Goal: Task Accomplishment & Management: Complete application form

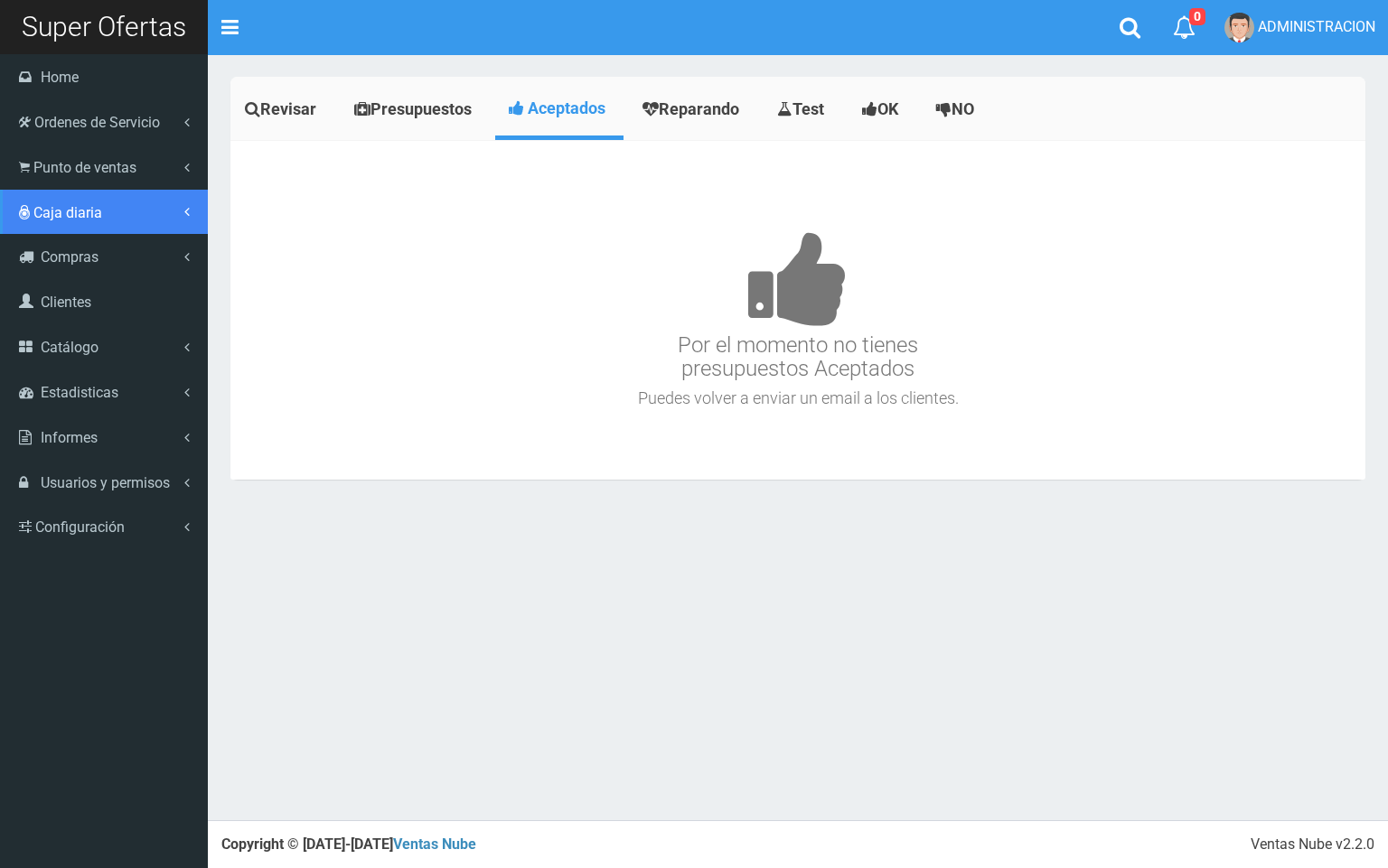
click at [36, 195] on link "Caja diaria" at bounding box center [104, 212] width 207 height 46
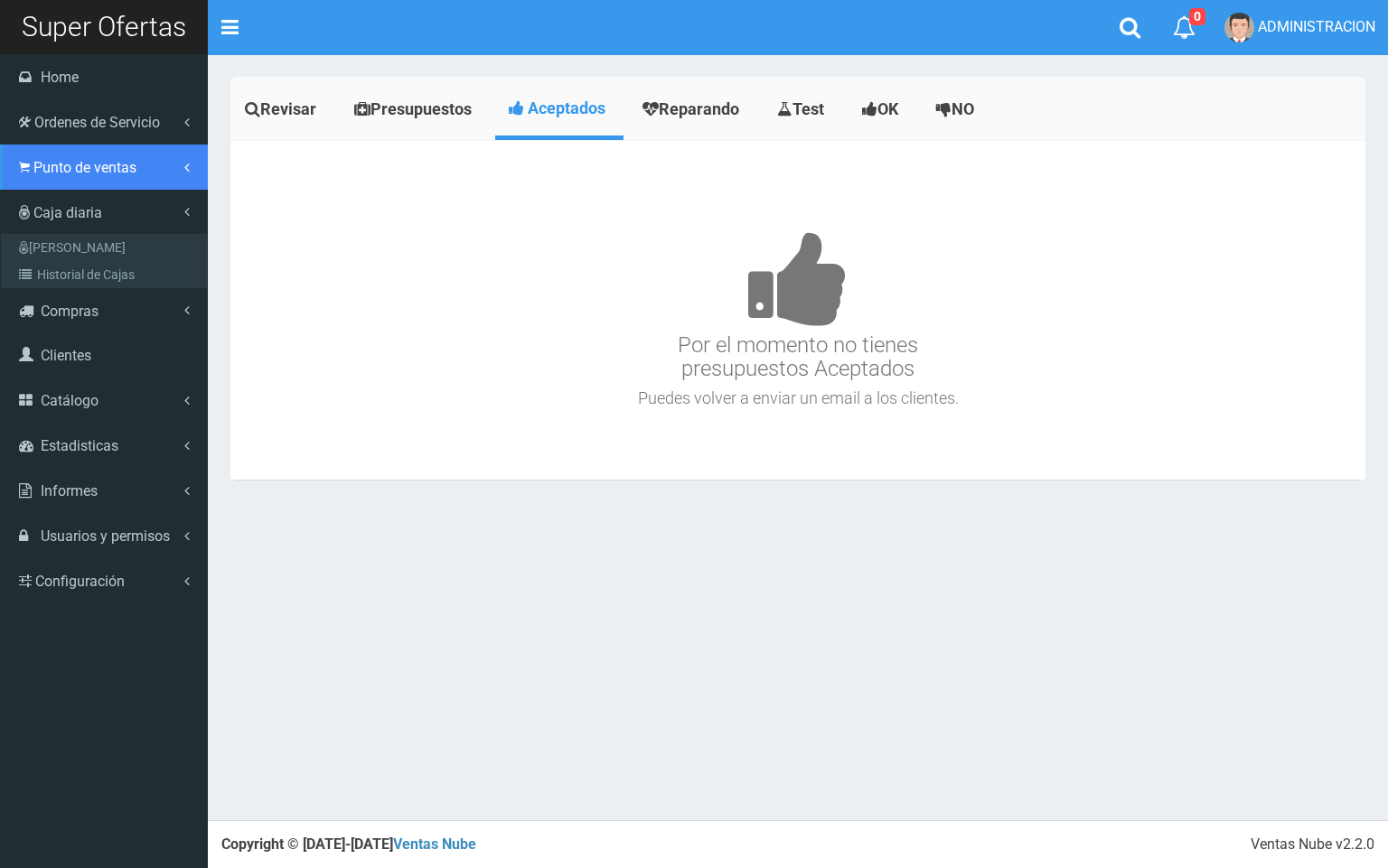
click at [47, 160] on span "Punto de ventas" at bounding box center [85, 168] width 103 height 17
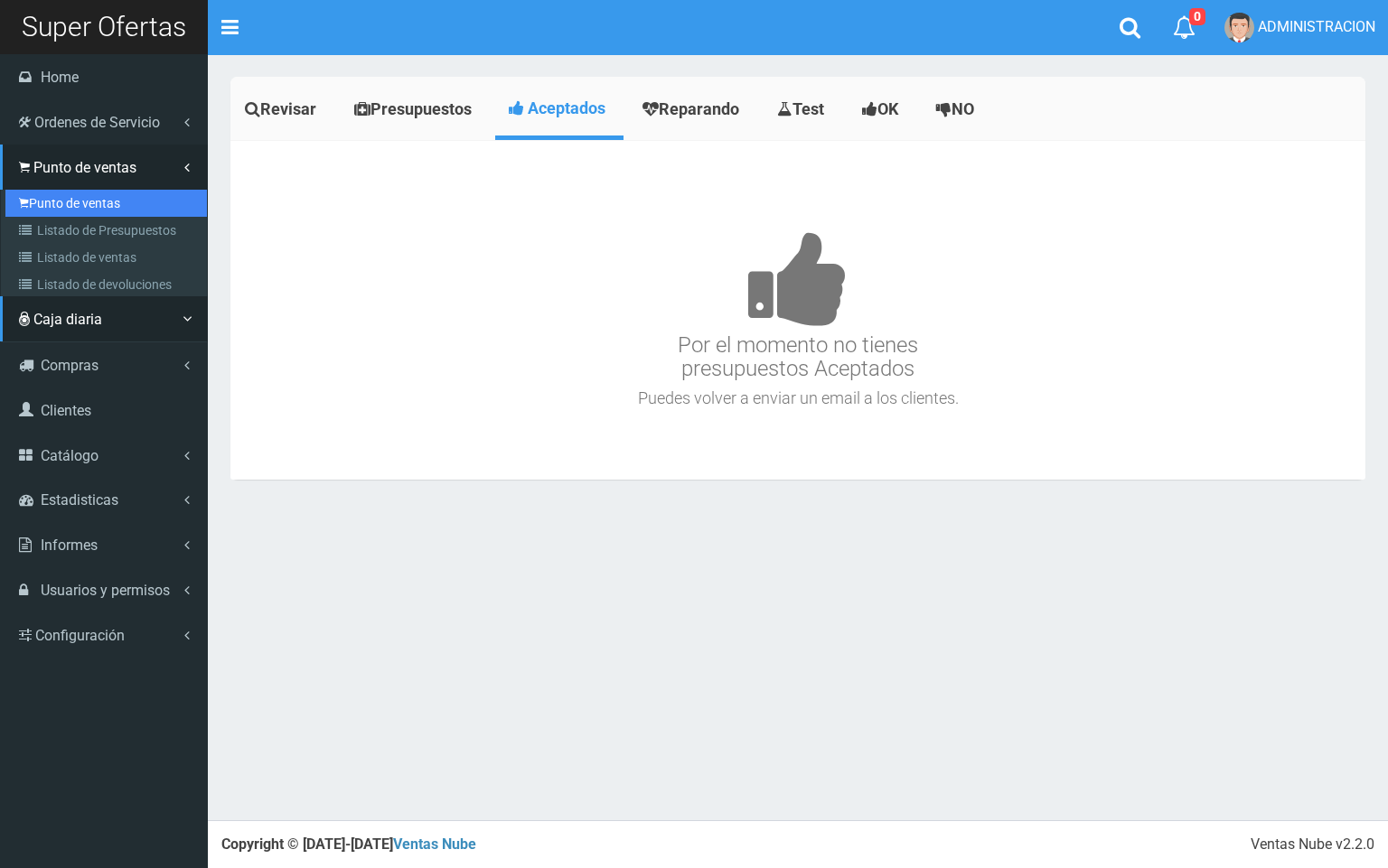
drag, startPoint x: 60, startPoint y: 202, endPoint x: 74, endPoint y: 204, distance: 14.1
click at [62, 203] on link "Punto de ventas" at bounding box center [107, 203] width 202 height 27
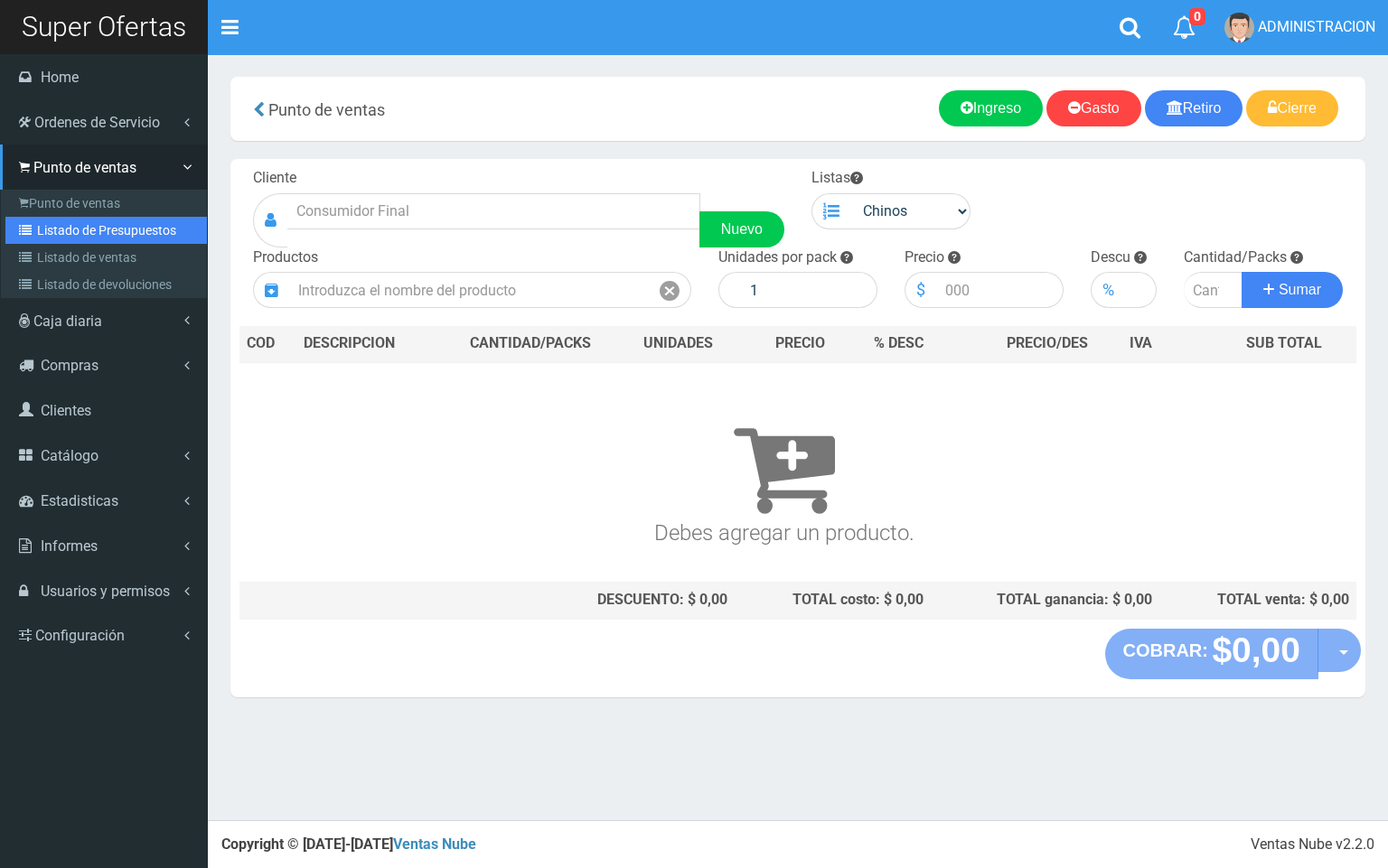
drag, startPoint x: 84, startPoint y: 236, endPoint x: 523, endPoint y: 235, distance: 439.0
click at [85, 236] on link "Listado de Presupuestos" at bounding box center [107, 231] width 202 height 27
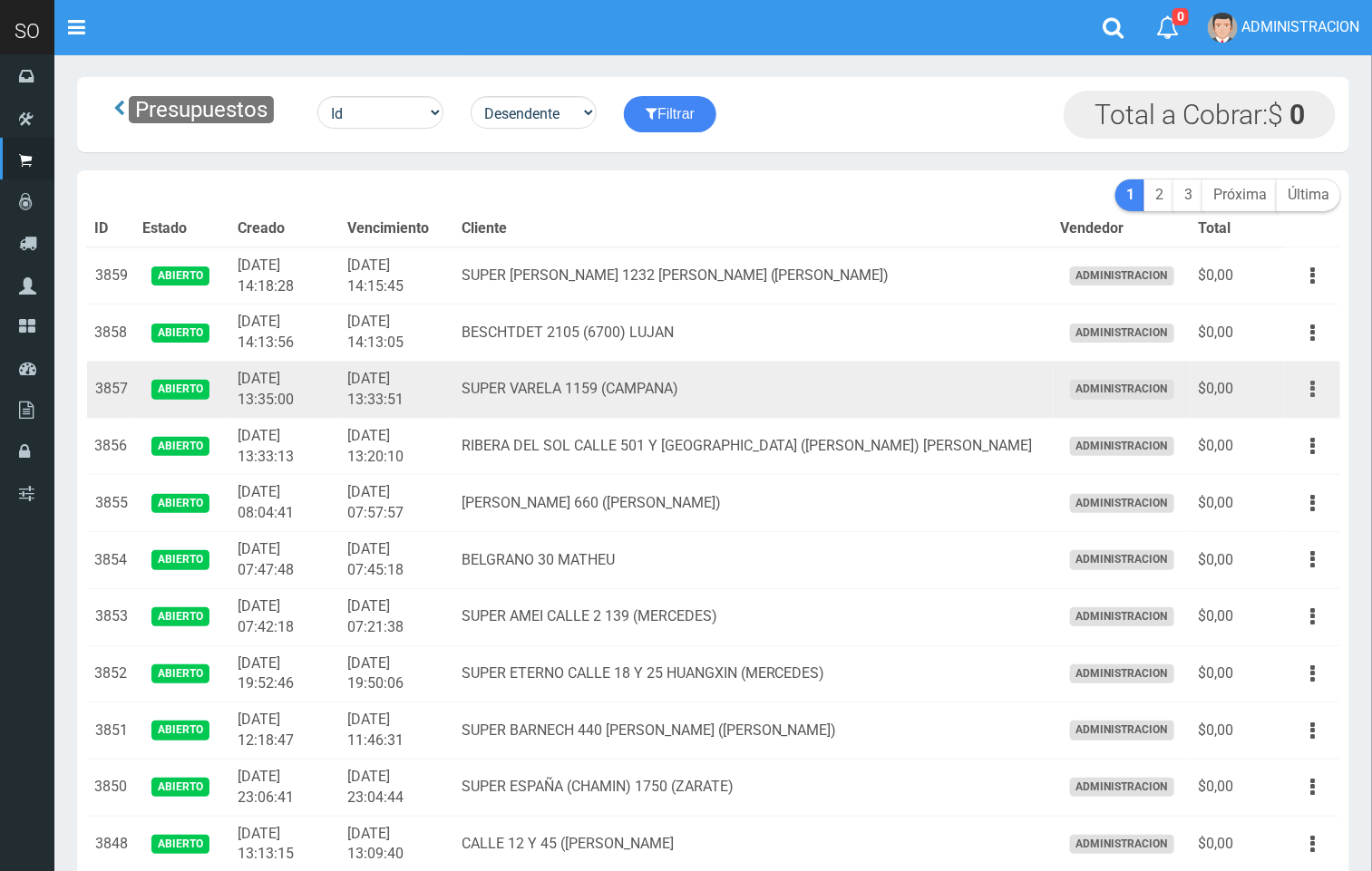
click at [1311, 386] on icon "button" at bounding box center [1312, 389] width 5 height 32
click at [1301, 414] on link "Editar" at bounding box center [1259, 433] width 143 height 40
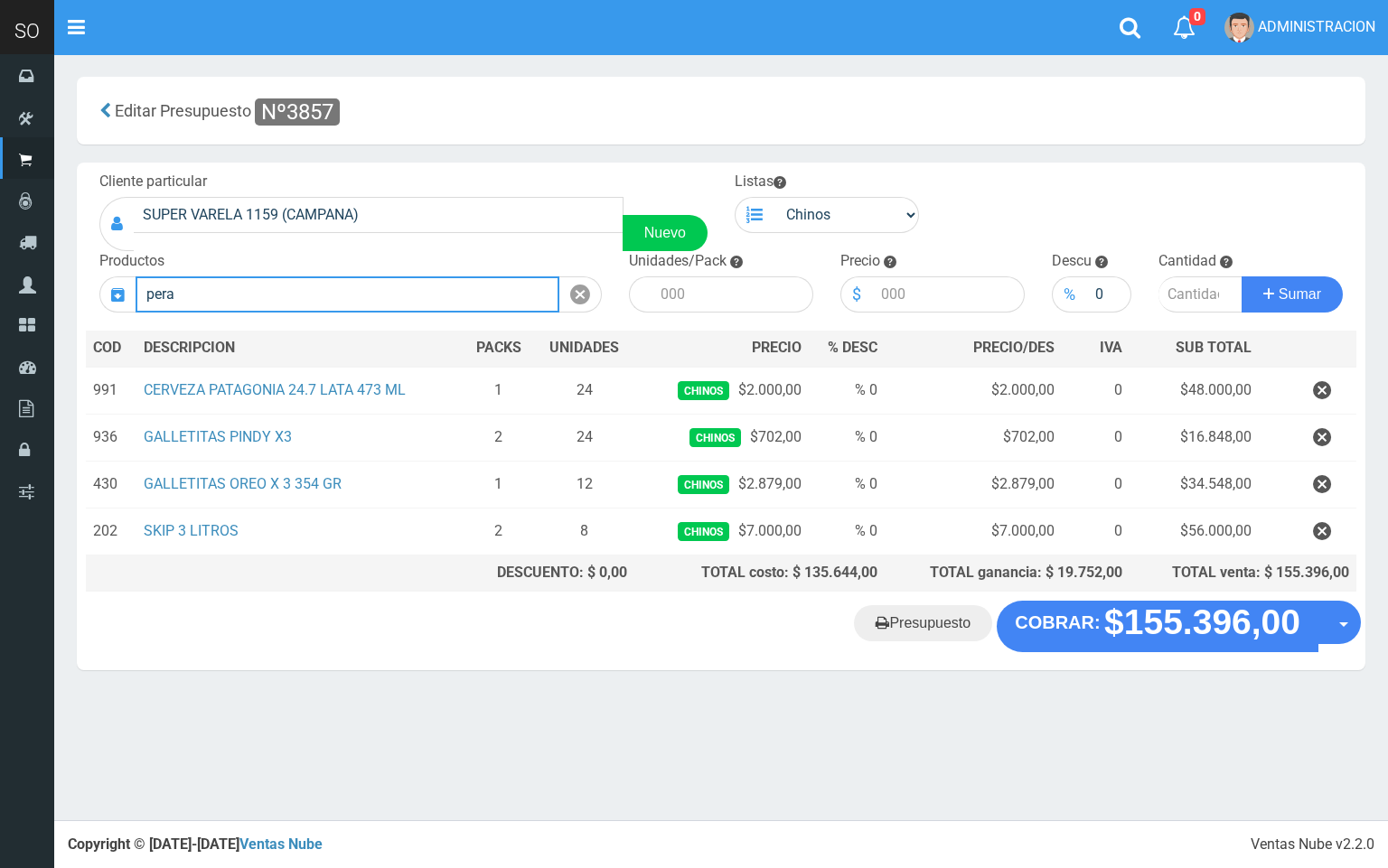
click at [368, 288] on input "pera" at bounding box center [347, 294] width 424 height 36
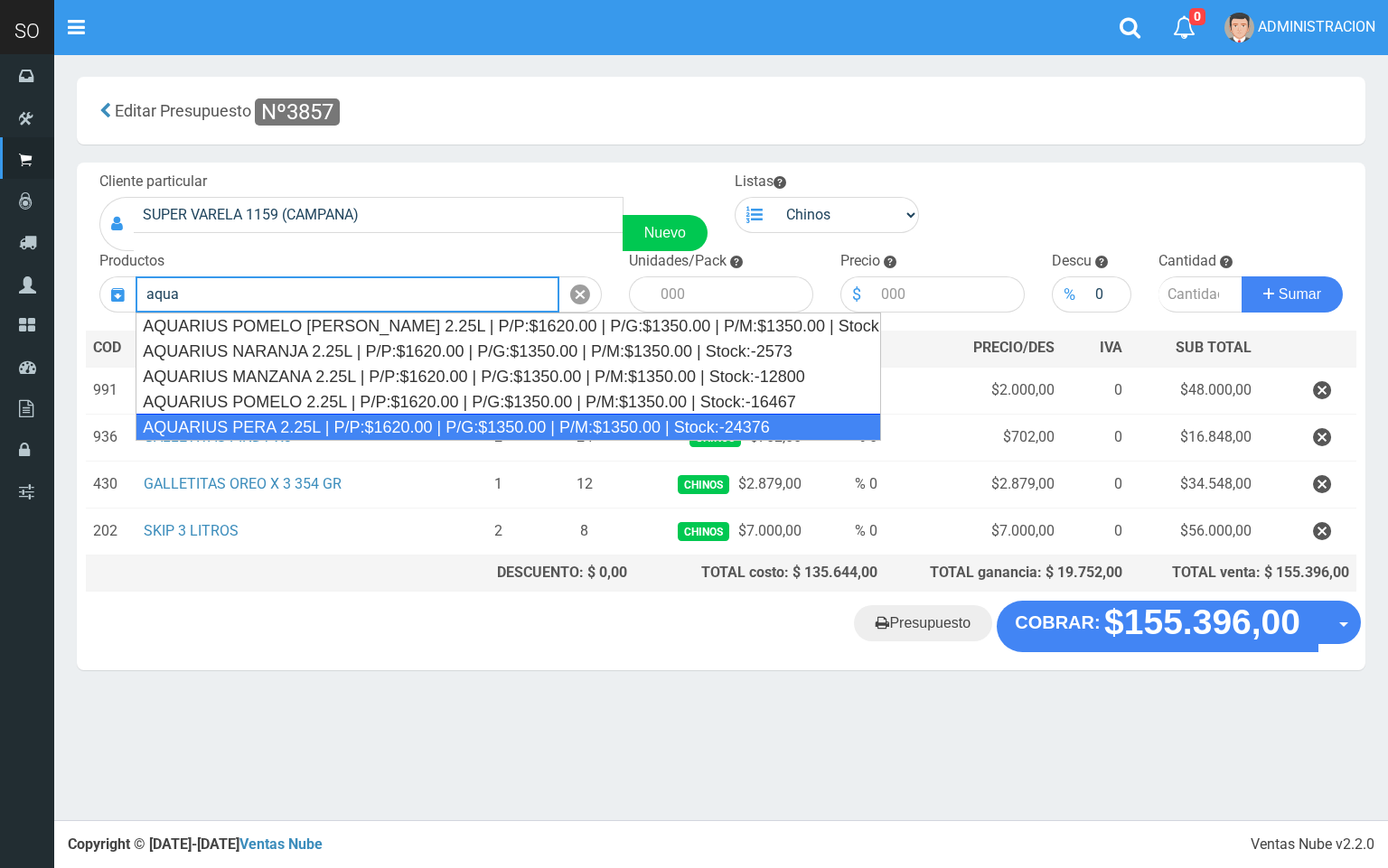
click at [340, 416] on div "AQUARIUS PERA 2.25L | P/P:$1620.00 | P/G:$1350.00 | P/M:$1350.00 | Stock:-24376" at bounding box center [508, 427] width 745 height 27
type input "AQUARIUS PERA 2.25L | P/P:$1620.00 | P/G:$1350.00 | P/M:$1350.00 | Stock:-24376"
type input "6"
type input "1620.00"
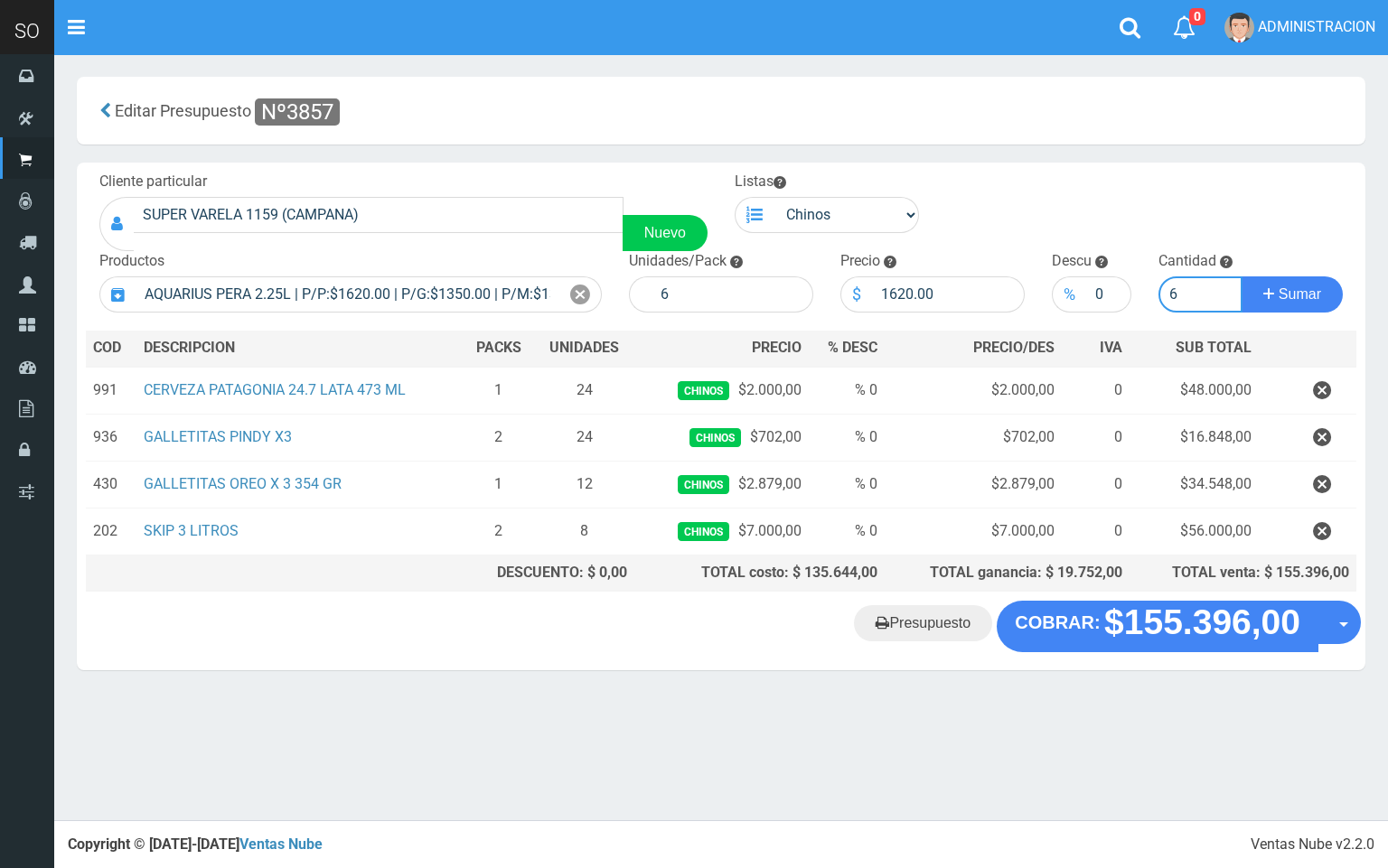
type input "6"
click at [1242, 276] on button "Sumar" at bounding box center [1292, 294] width 101 height 36
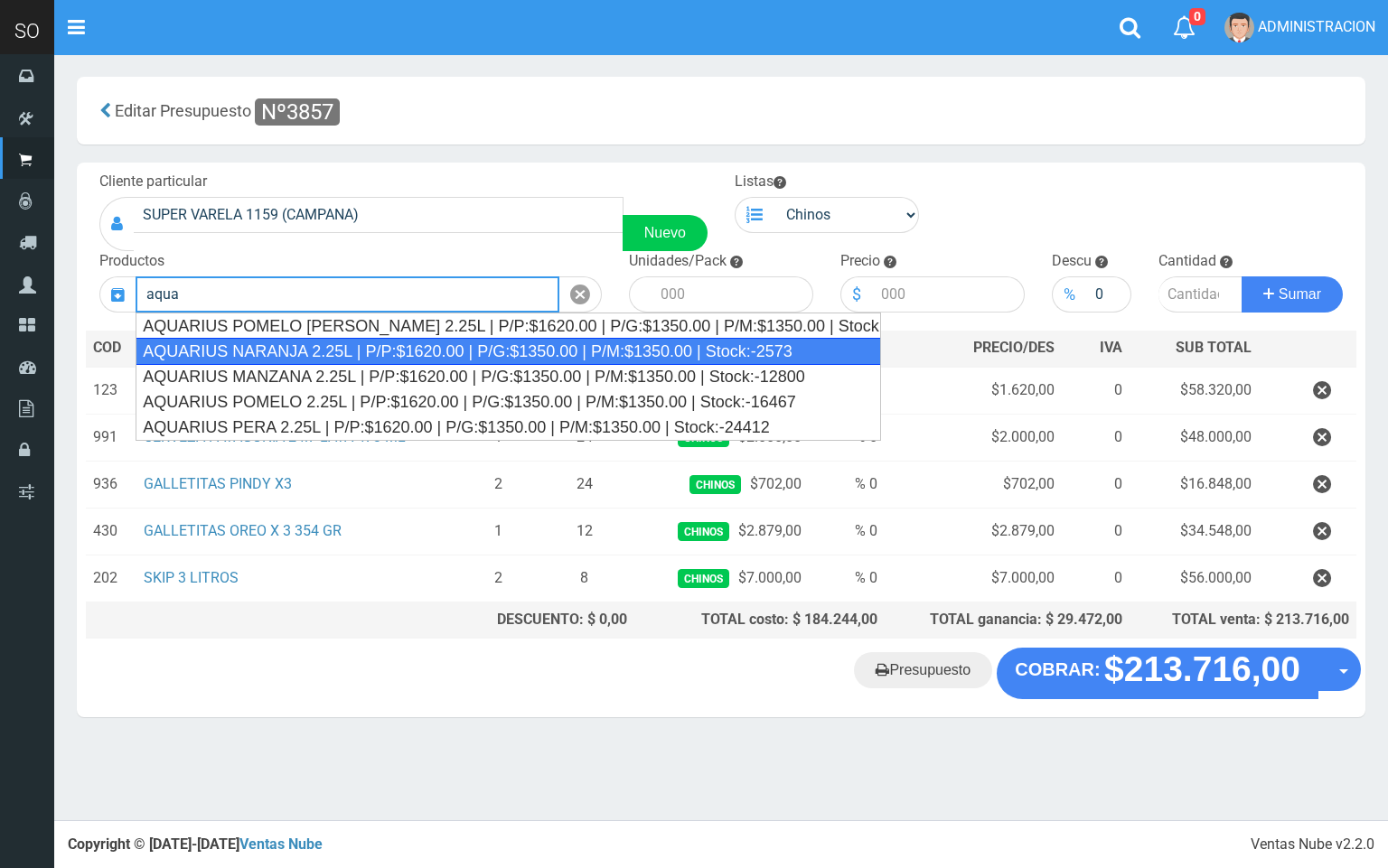
click at [559, 350] on div "AQUARIUS NARANJA 2.25L | P/P:$1620.00 | P/G:$1350.00 | P/M:$1350.00 | Stock:-25…" at bounding box center [508, 352] width 745 height 27
type input "AQUARIUS NARANJA 2.25L | P/P:$1620.00 | P/G:$1350.00 | P/M:$1350.00 | Stock:-25…"
type input "6"
type input "1620.00"
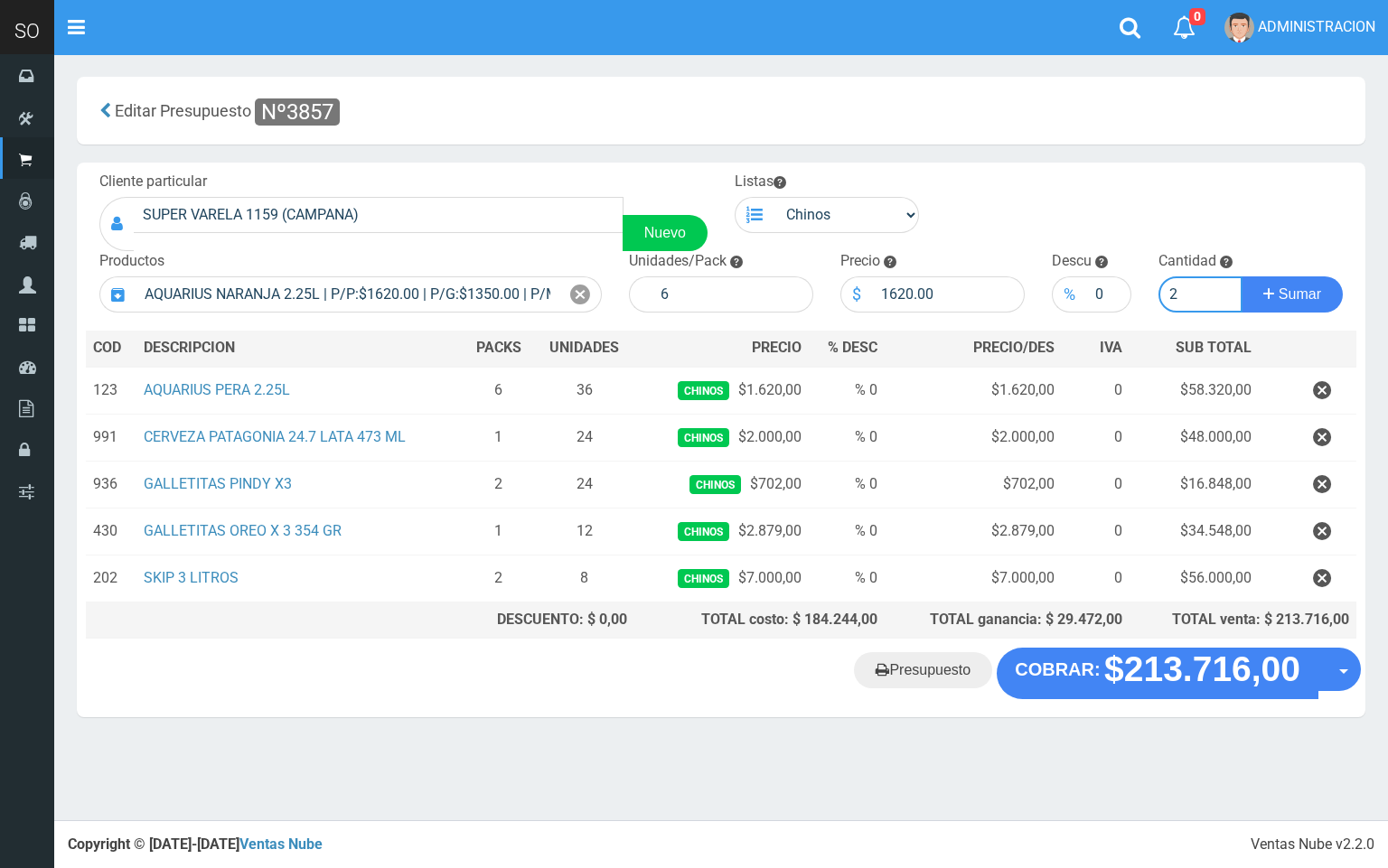
type input "2"
click at [1242, 276] on button "Sumar" at bounding box center [1292, 294] width 101 height 36
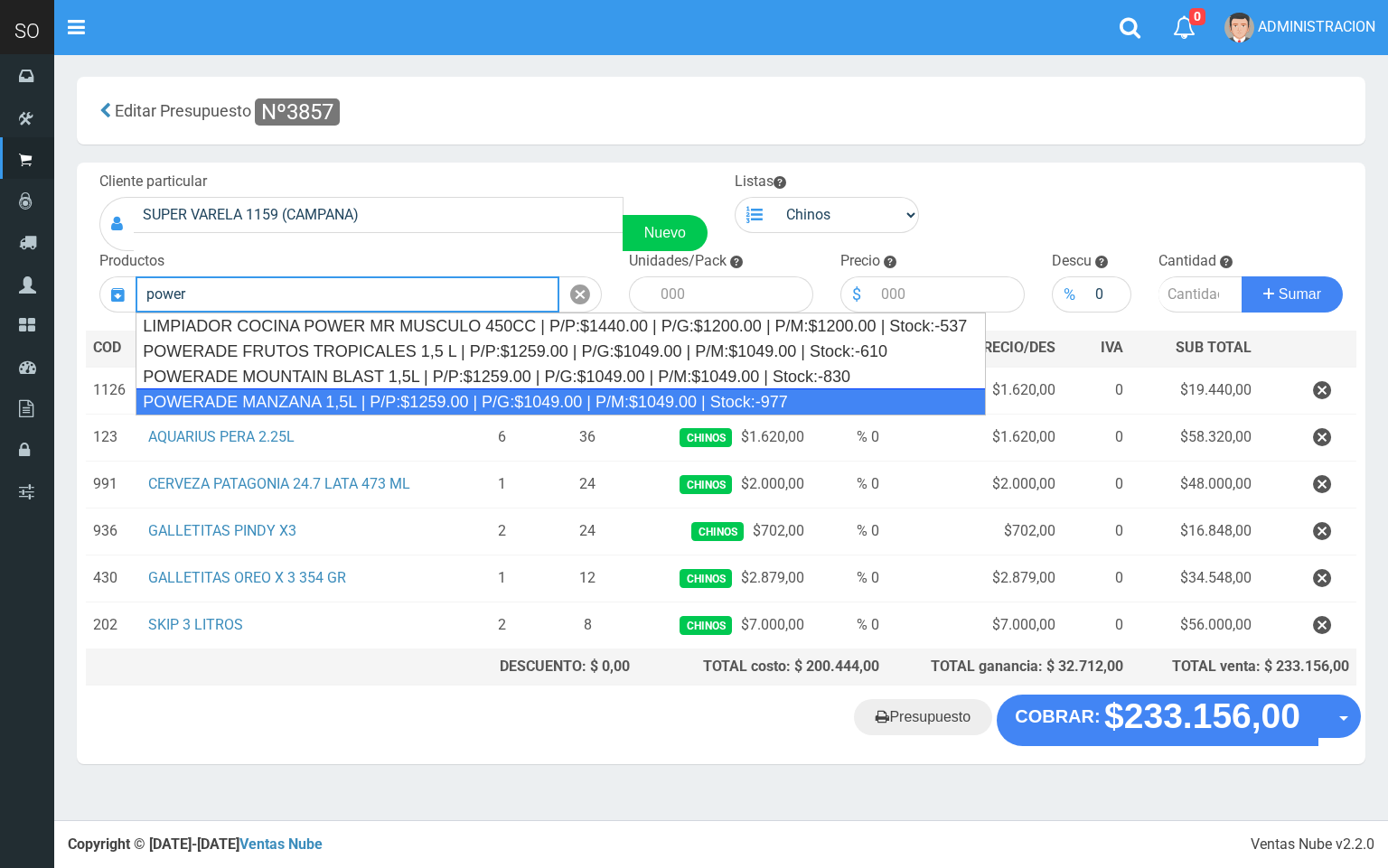
click at [435, 396] on div "POWERADE MANZANA 1,5L | P/P:$1259.00 | P/G:$1049.00 | P/M:$1049.00 | Stock:-977" at bounding box center [560, 402] width 850 height 27
type input "POWERADE MANZANA 1,5L | P/P:$1259.00 | P/G:$1049.00 | P/M:$1049.00 | Stock:-977"
type input "4"
type input "1259.00"
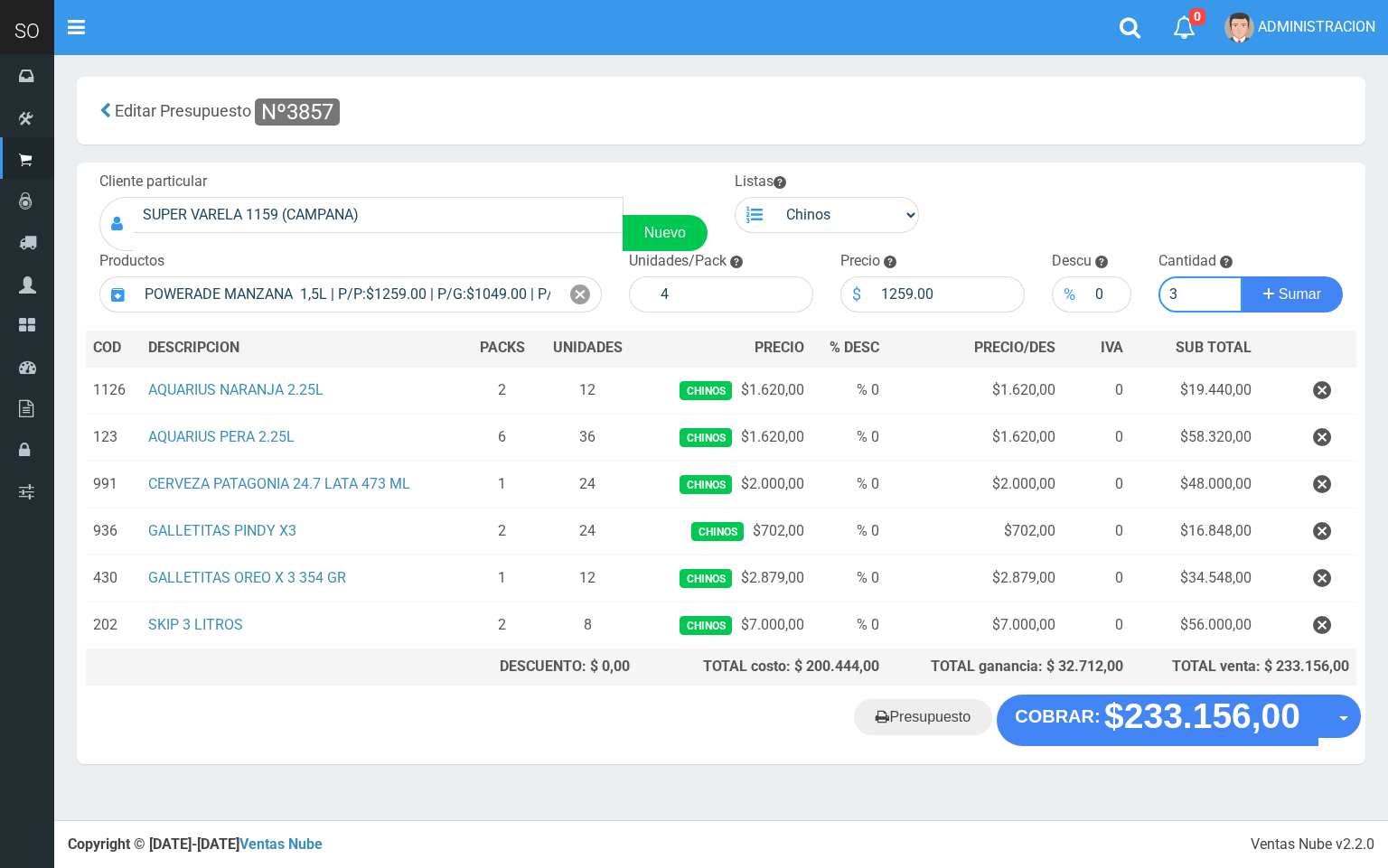
type input "3"
click at [1242, 276] on button "Sumar" at bounding box center [1292, 294] width 101 height 36
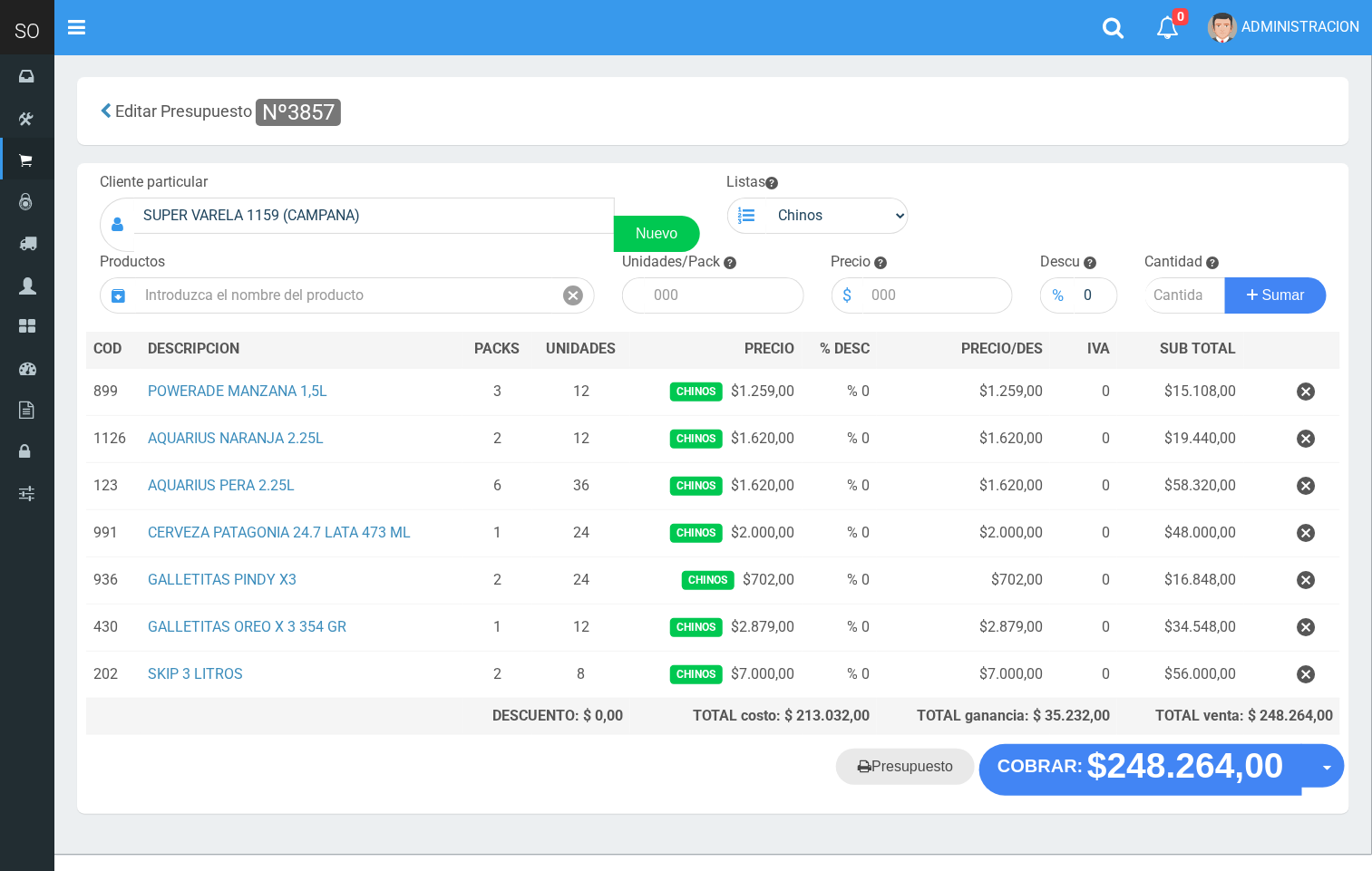
click at [928, 773] on link "Presupuesto" at bounding box center [905, 766] width 139 height 36
